Goal: Navigation & Orientation: Go to known website

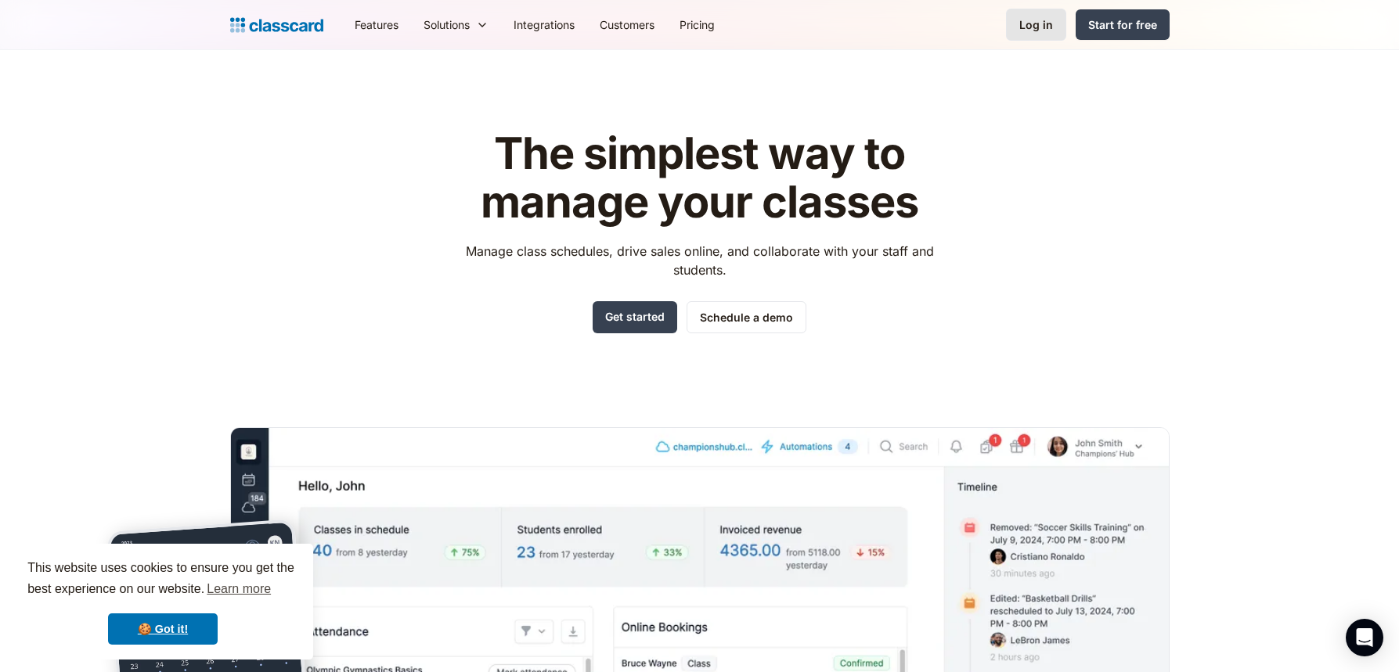
click at [1045, 25] on div "Log in" at bounding box center [1036, 24] width 34 height 16
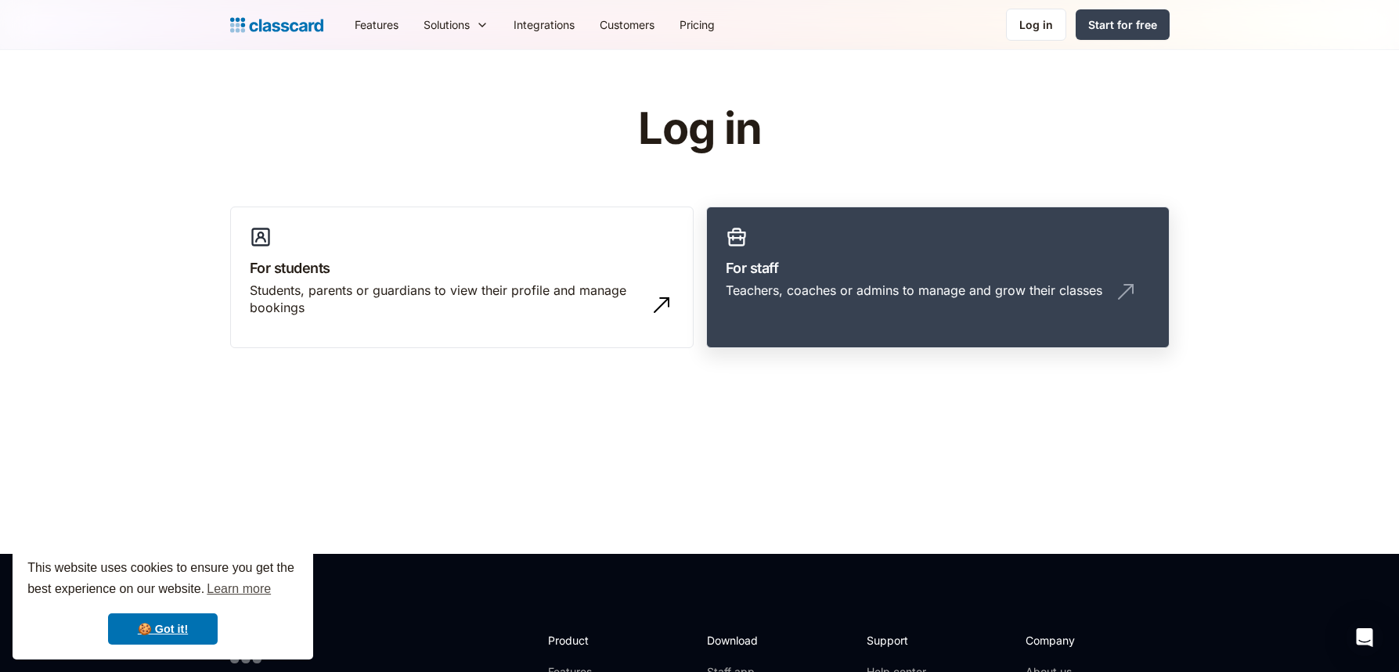
click at [905, 255] on link "For staff Teachers, coaches or admins to manage and grow their classes" at bounding box center [937, 278] width 463 height 142
